Goal: Information Seeking & Learning: Learn about a topic

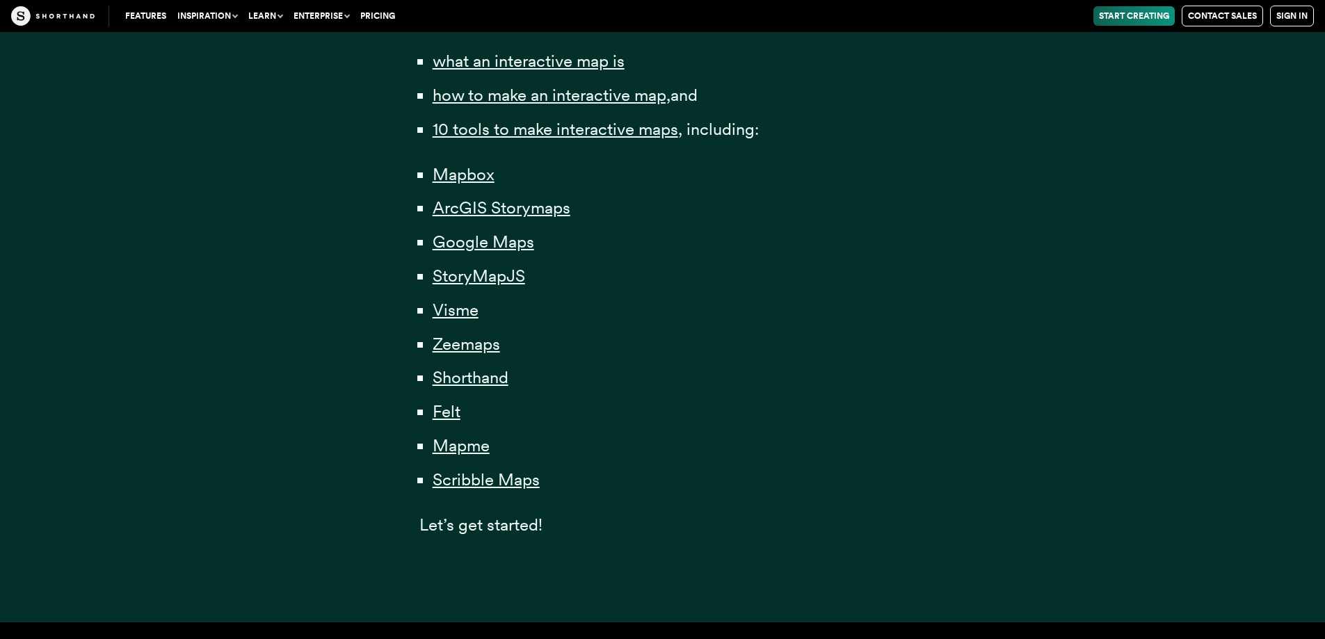
scroll to position [974, 0]
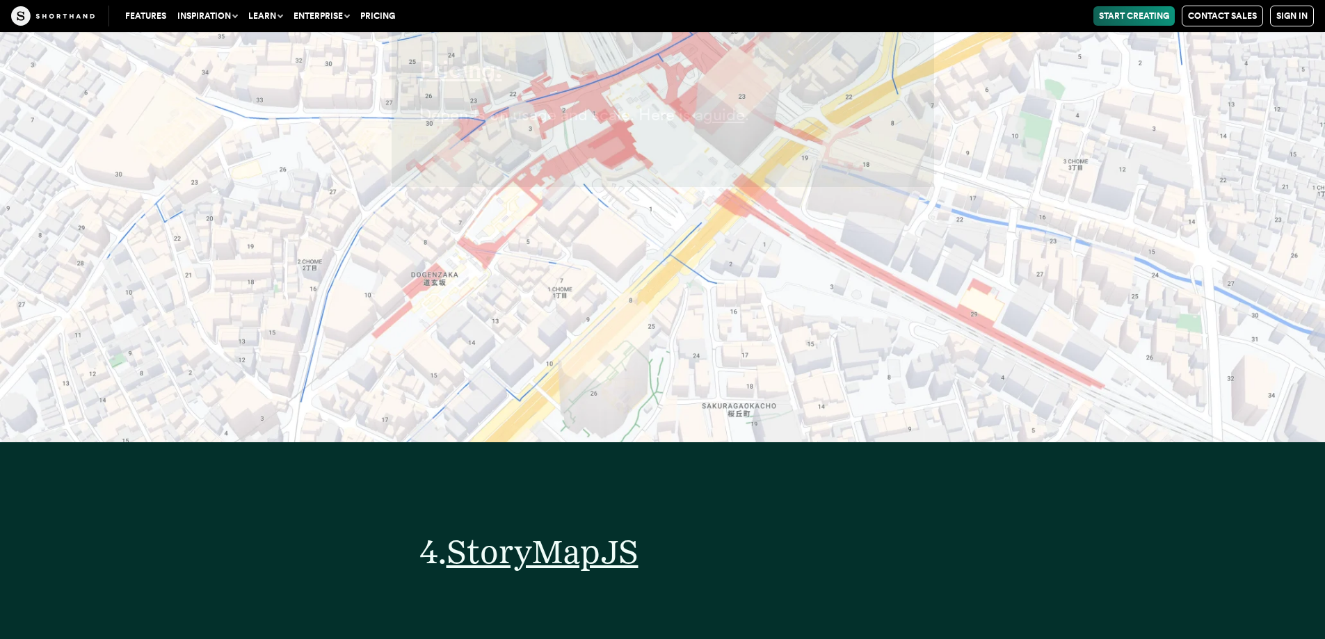
scroll to position [15493, 0]
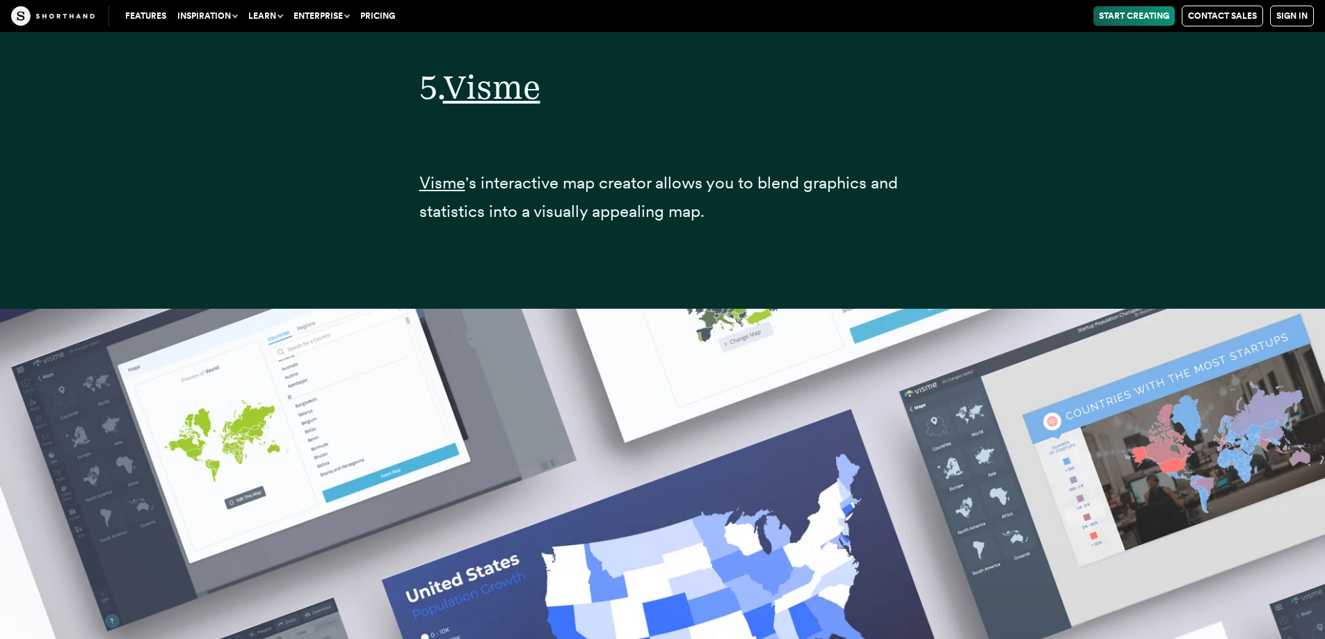
scroll to position [19160, 0]
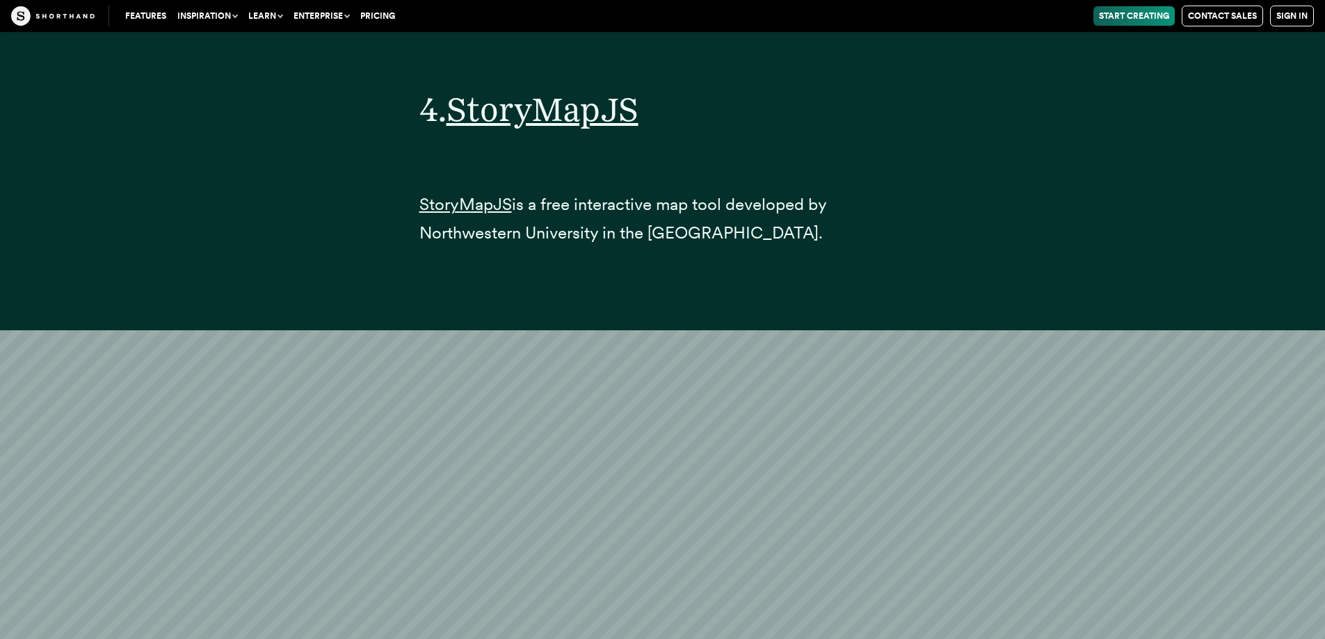
scroll to position [15763, 0]
